Goal: Task Accomplishment & Management: Manage account settings

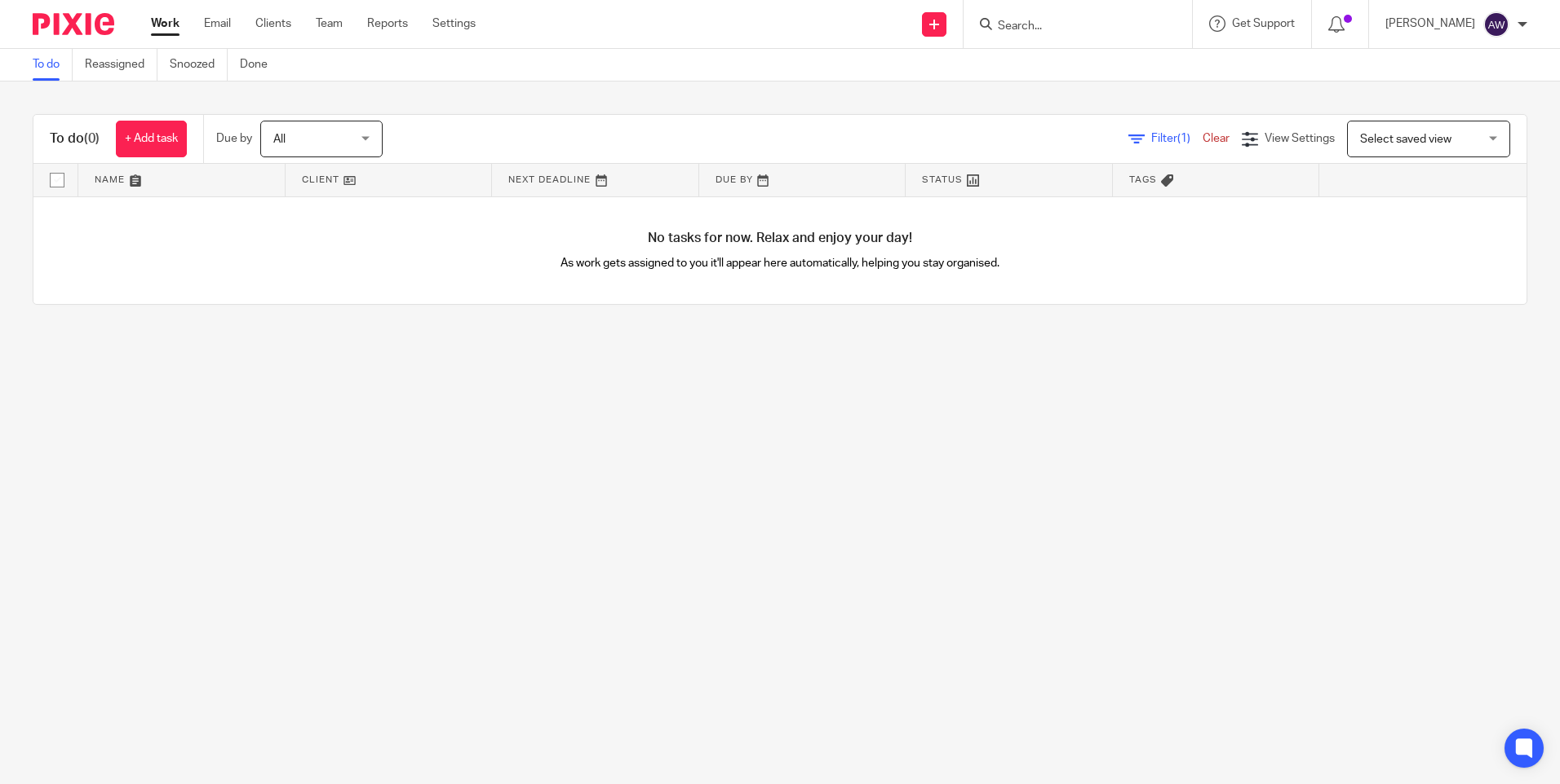
click at [168, 18] on link "Work" at bounding box center [165, 24] width 29 height 17
click at [1018, 18] on form at bounding box center [1083, 24] width 173 height 20
click at [1023, 19] on input "Search" at bounding box center [1070, 26] width 147 height 15
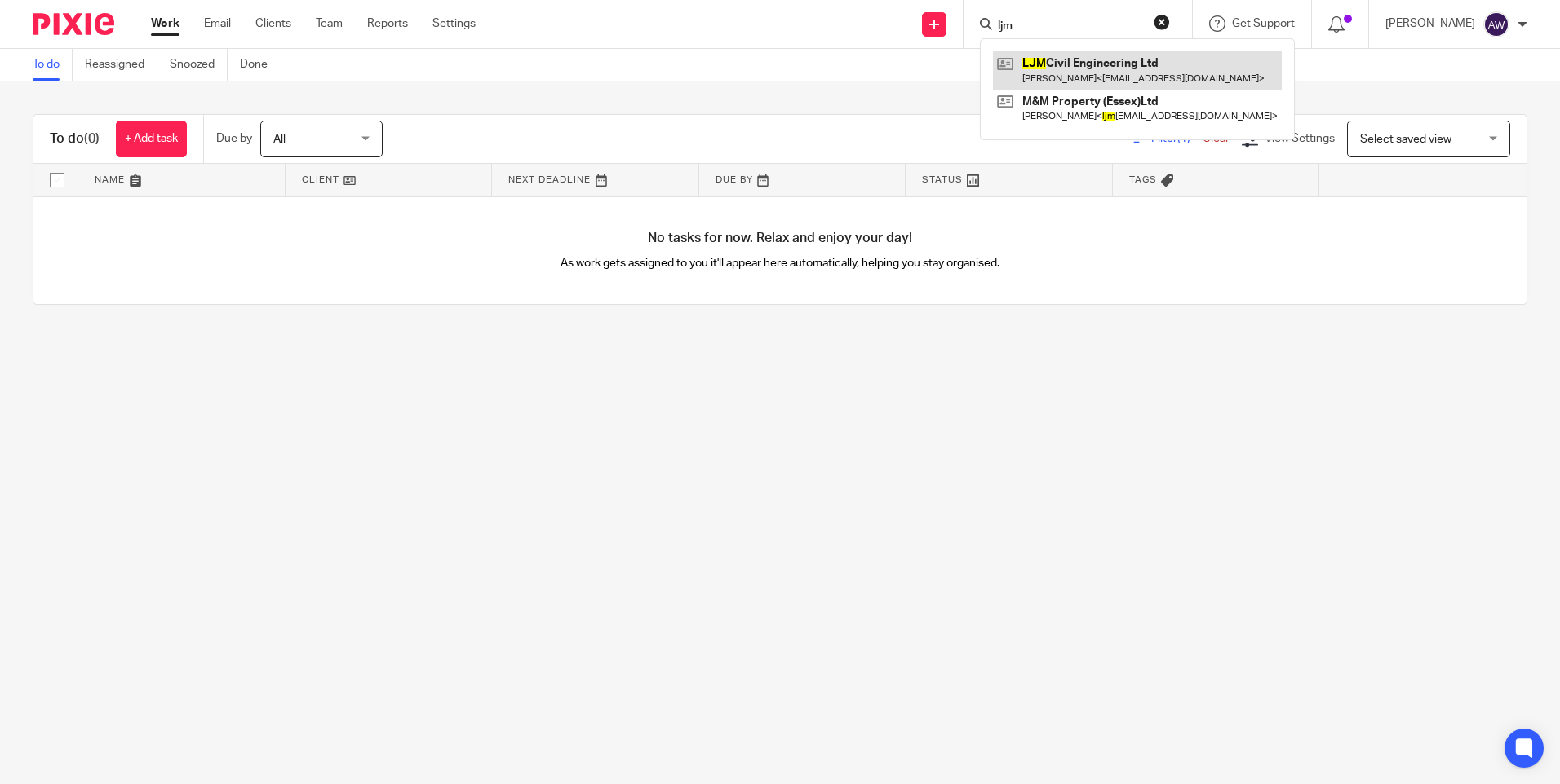
type input "ljm"
click at [1153, 83] on link at bounding box center [1137, 70] width 289 height 38
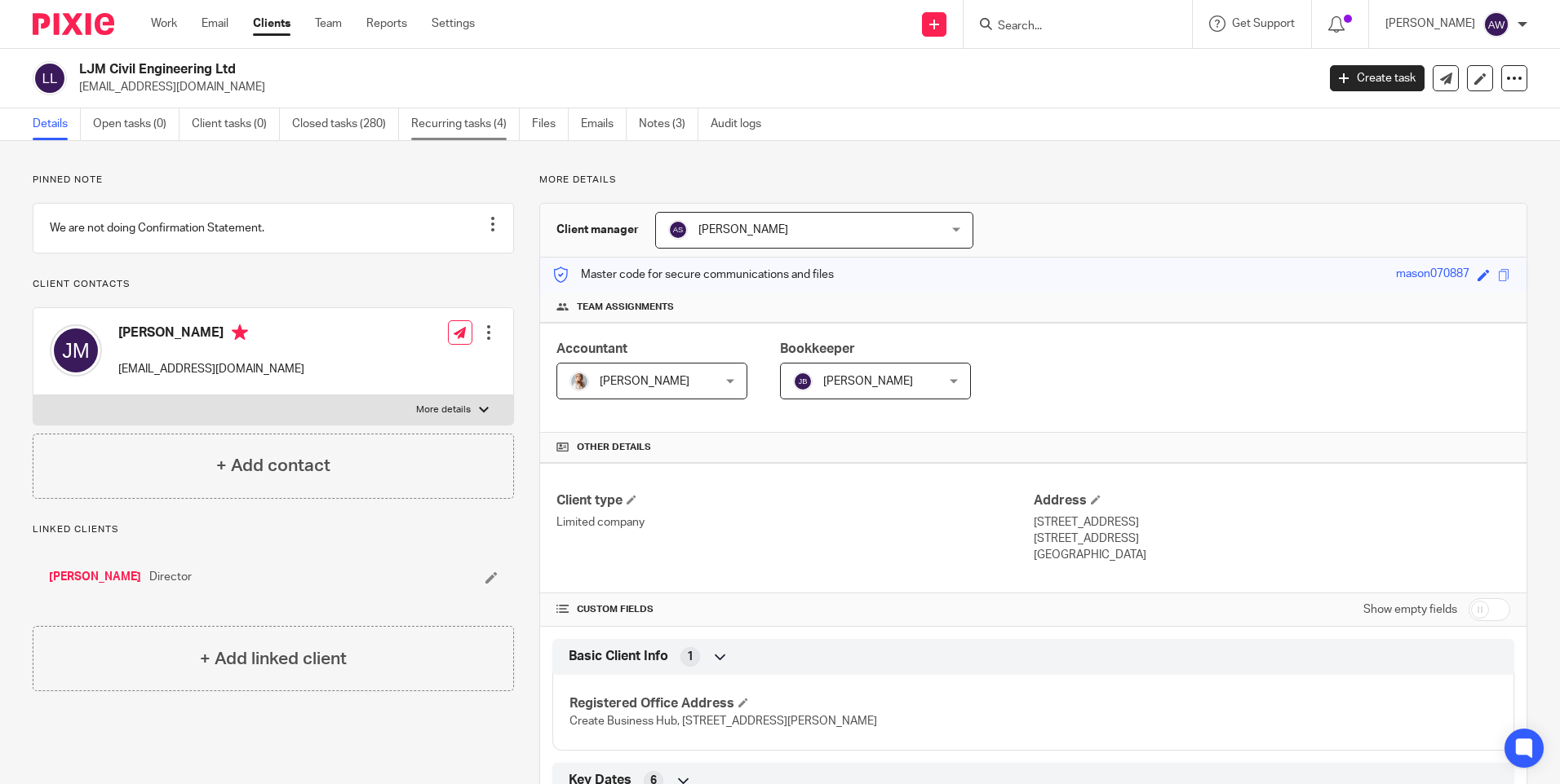
click at [460, 119] on link "Recurring tasks (4)" at bounding box center [466, 124] width 109 height 32
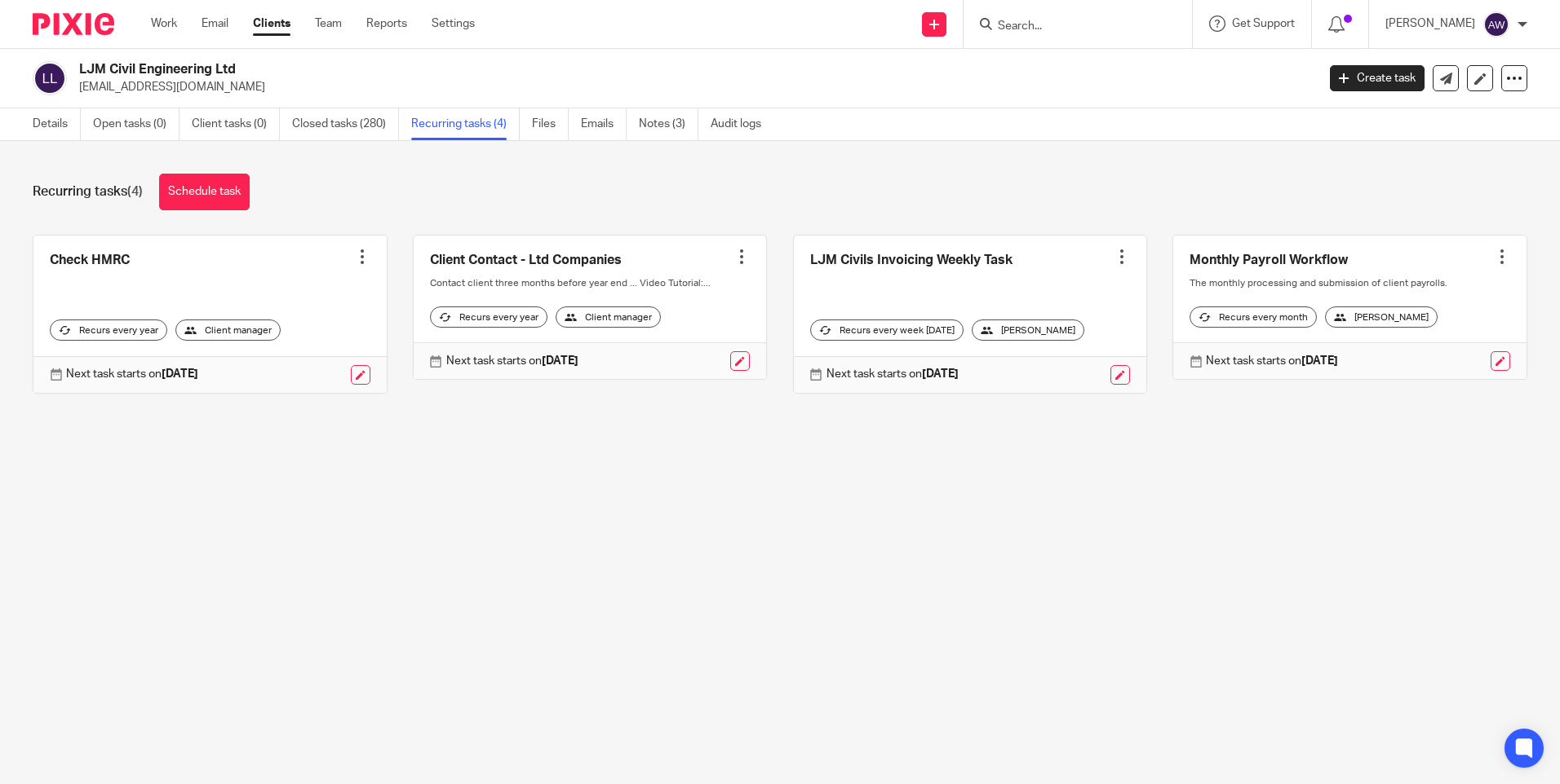
click at [1114, 257] on div at bounding box center [1121, 256] width 17 height 17
click at [1025, 358] on span "Cancel schedule" at bounding box center [1044, 360] width 86 height 11
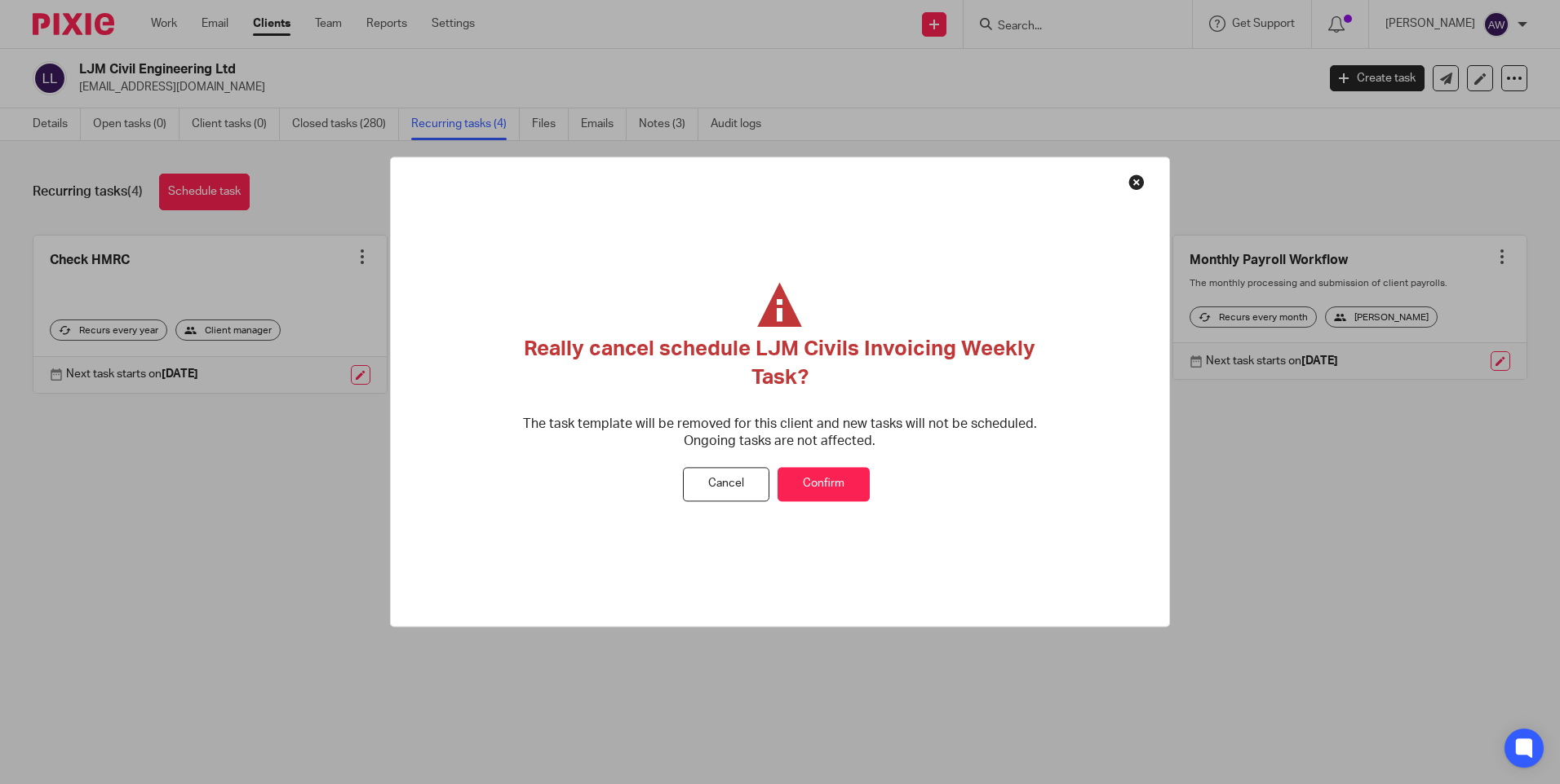
click at [833, 486] on button "Confirm" at bounding box center [823, 485] width 92 height 35
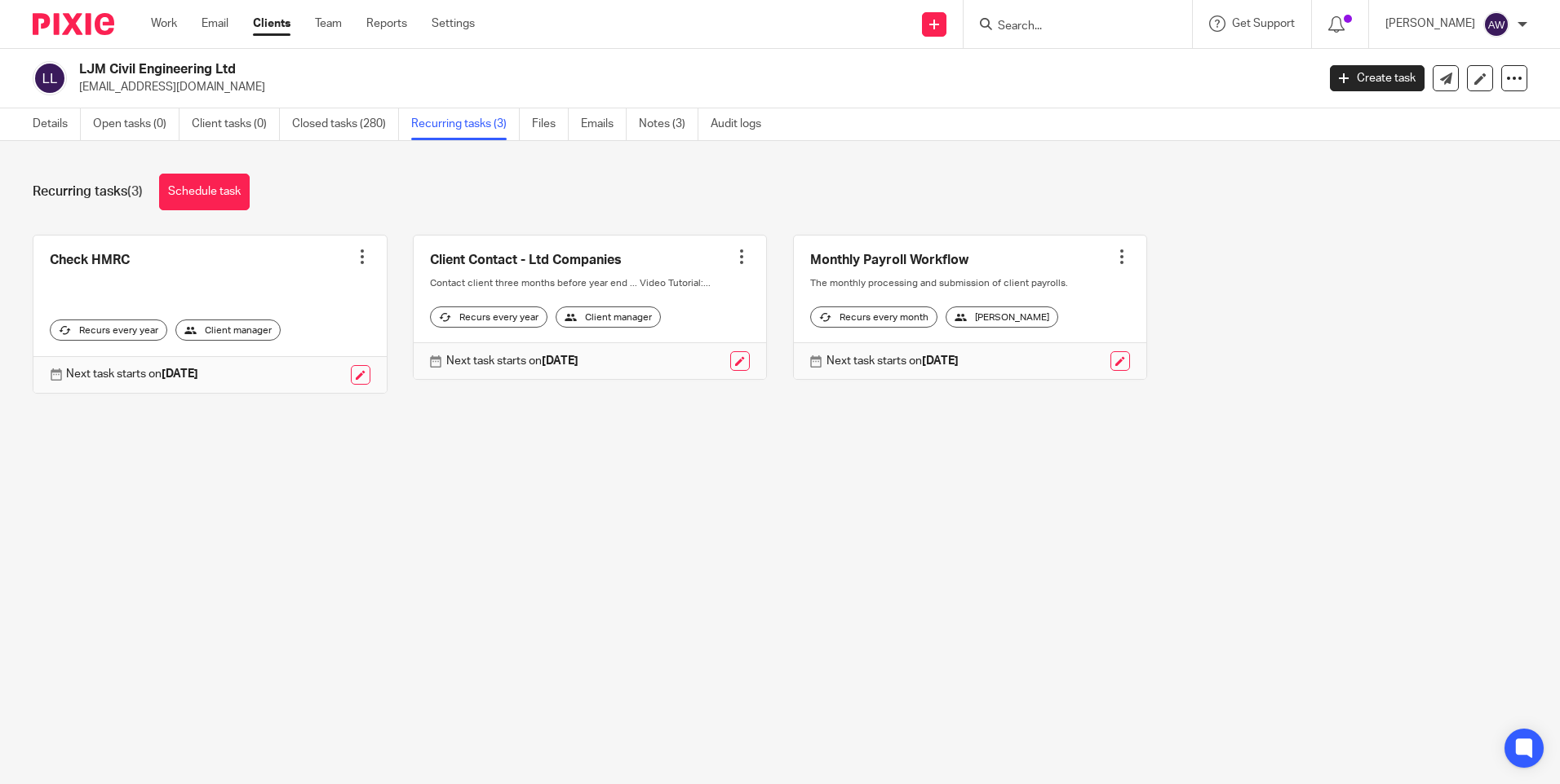
click at [354, 252] on div at bounding box center [362, 256] width 17 height 17
click at [292, 359] on span "Cancel schedule" at bounding box center [296, 360] width 86 height 11
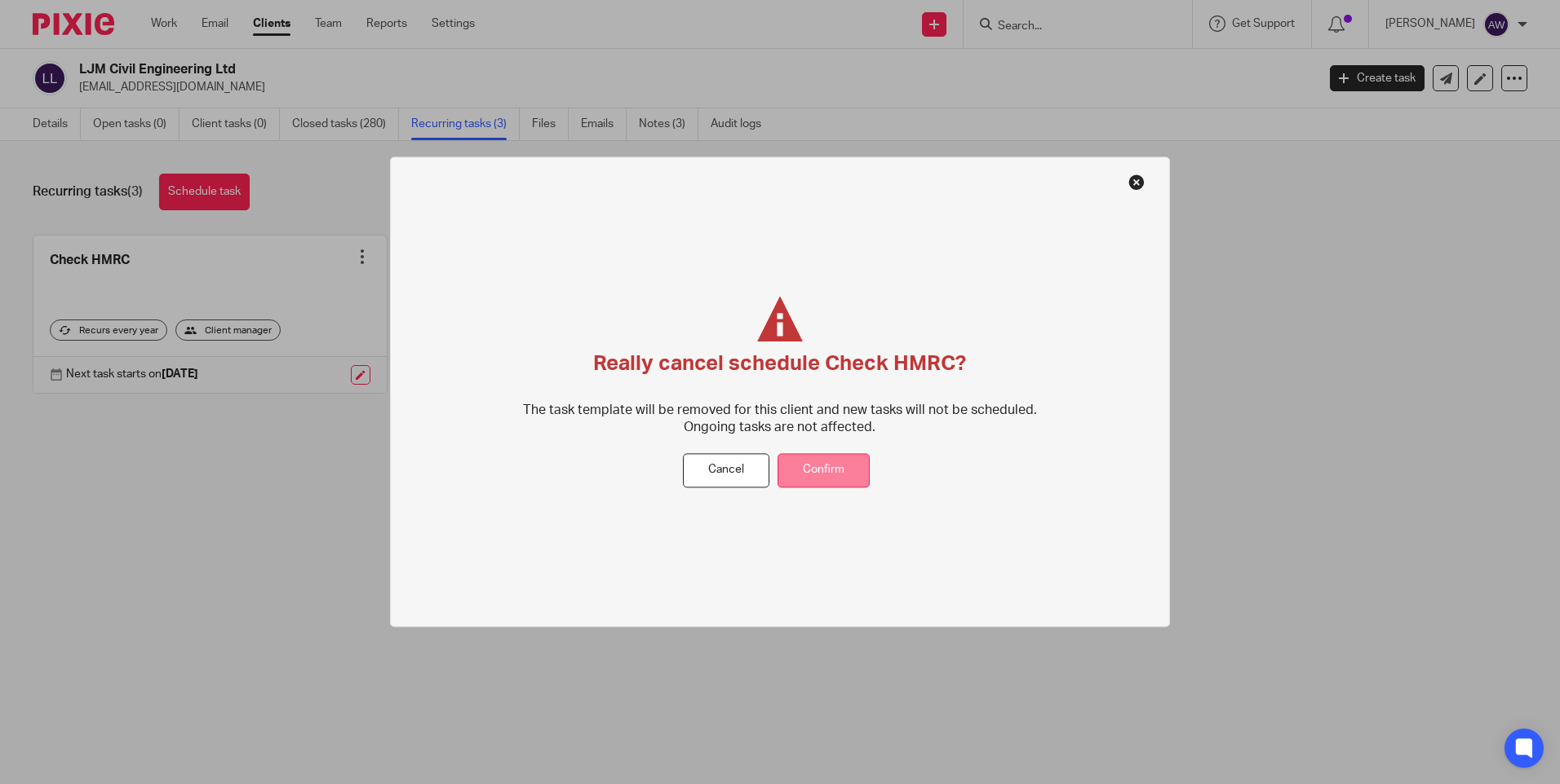
click at [821, 472] on button "Confirm" at bounding box center [823, 471] width 92 height 35
